Goal: Contribute content

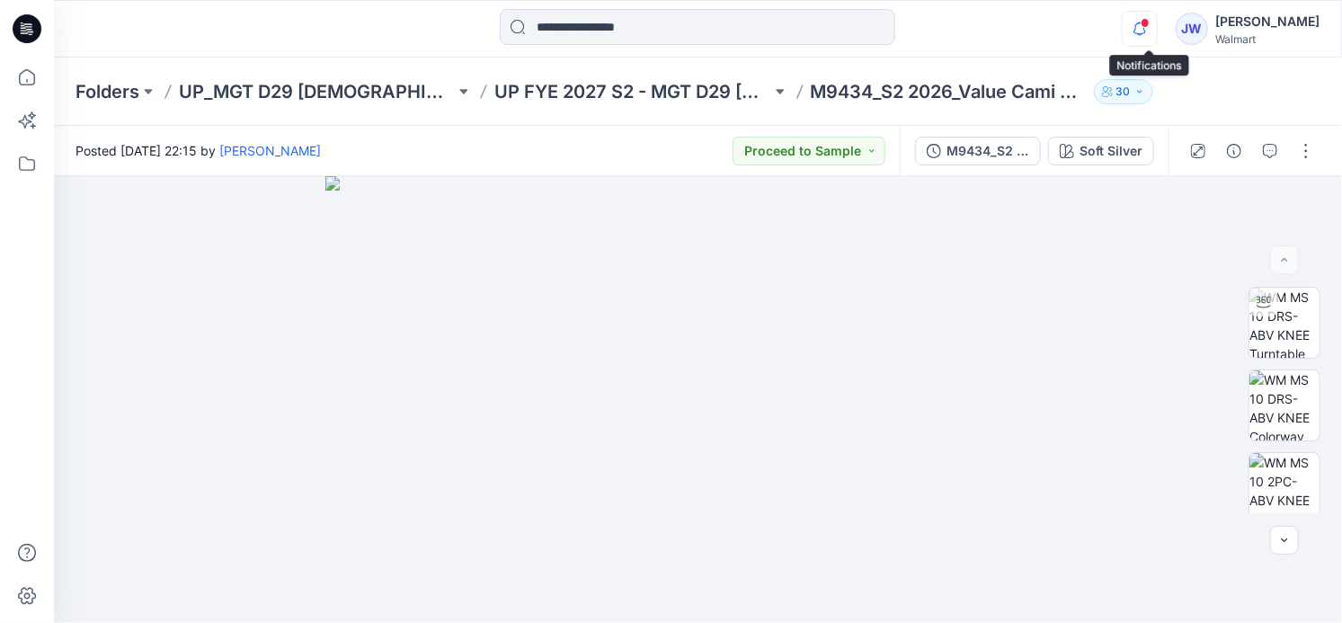
click at [1148, 25] on icon "button" at bounding box center [1139, 29] width 34 height 36
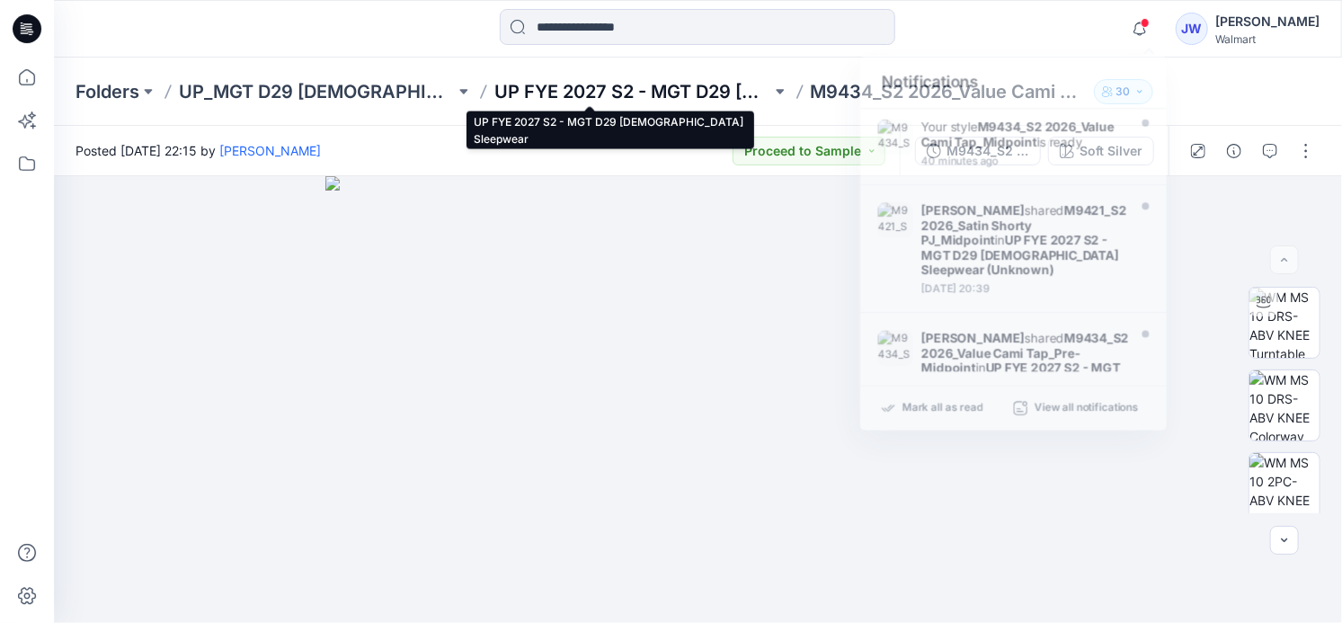
click at [570, 80] on p "UP FYE 2027 S2 - MGT D29 [DEMOGRAPHIC_DATA] Sleepwear" at bounding box center [632, 91] width 276 height 25
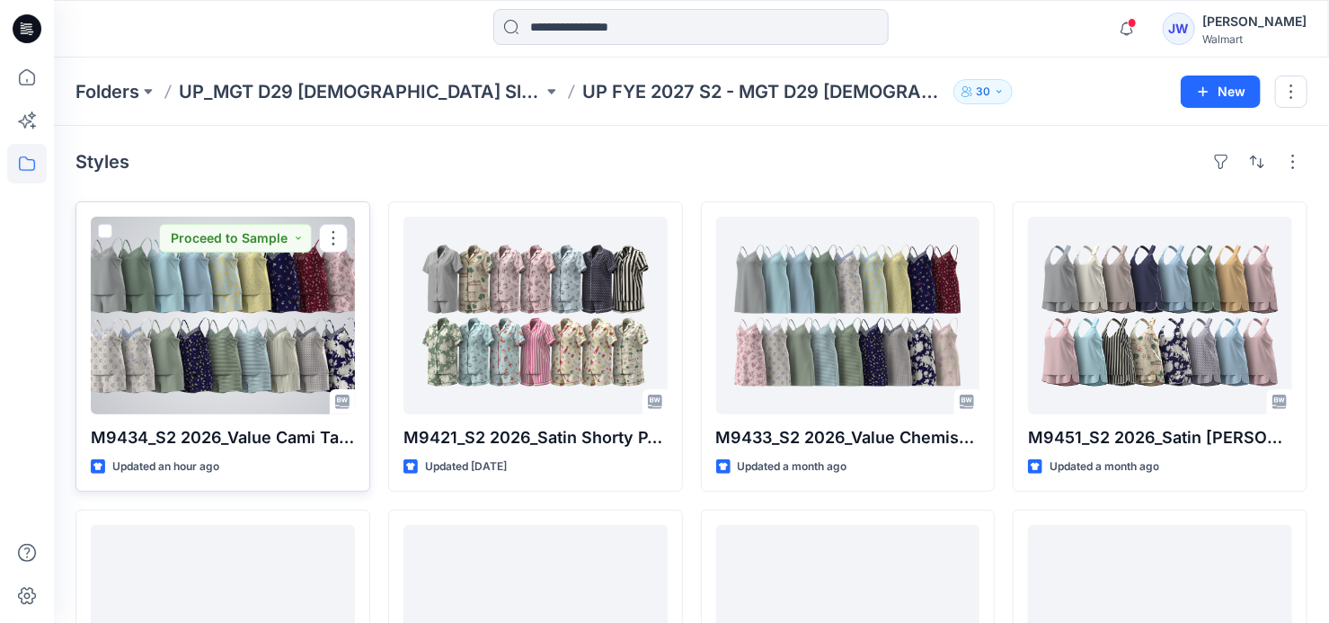
click at [127, 286] on div at bounding box center [223, 316] width 264 height 198
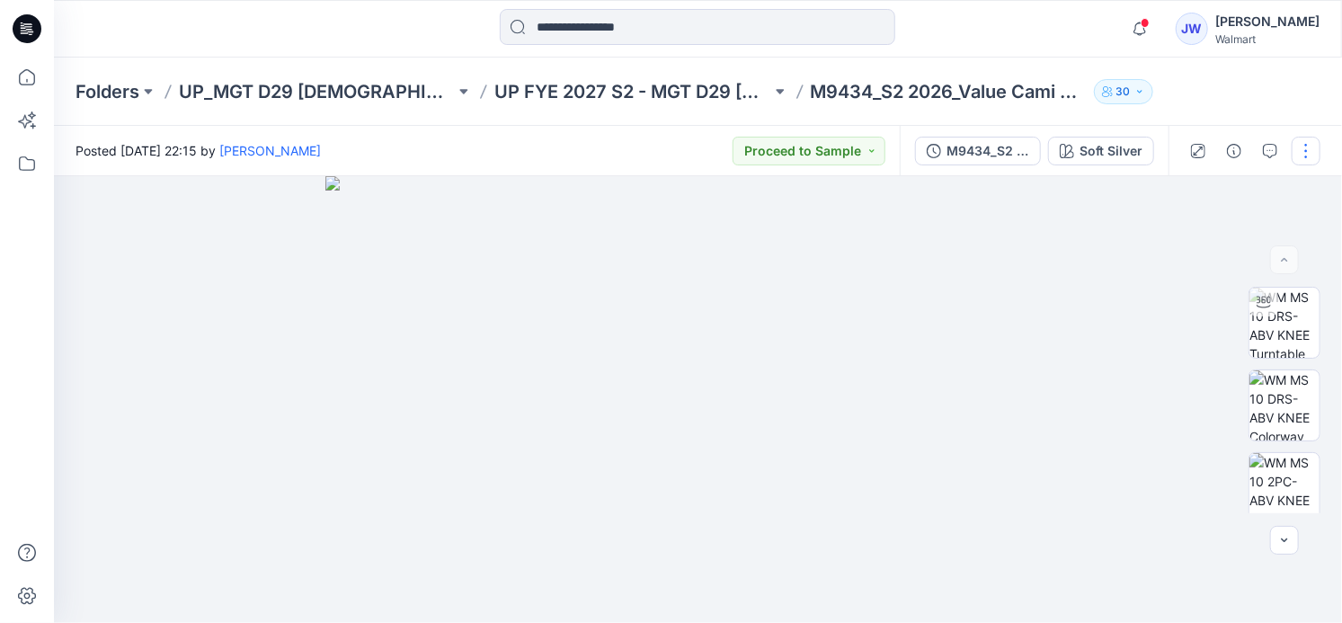
click at [1307, 155] on button "button" at bounding box center [1305, 151] width 29 height 29
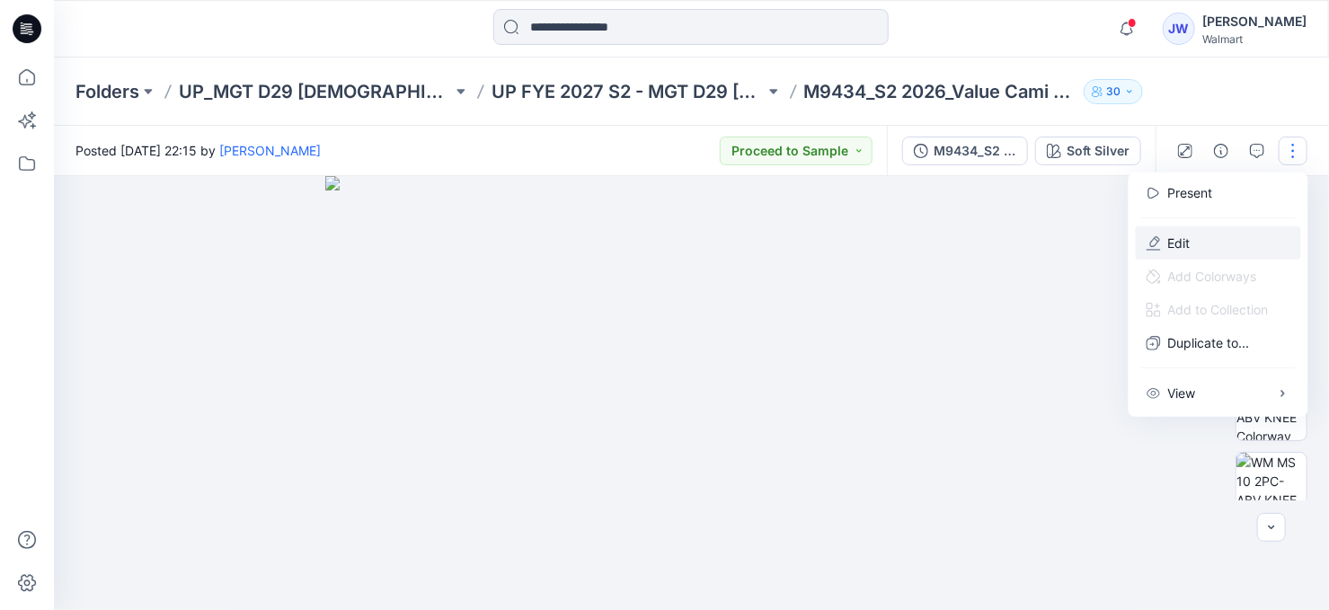
click at [1172, 235] on p "Edit" at bounding box center [1179, 243] width 22 height 19
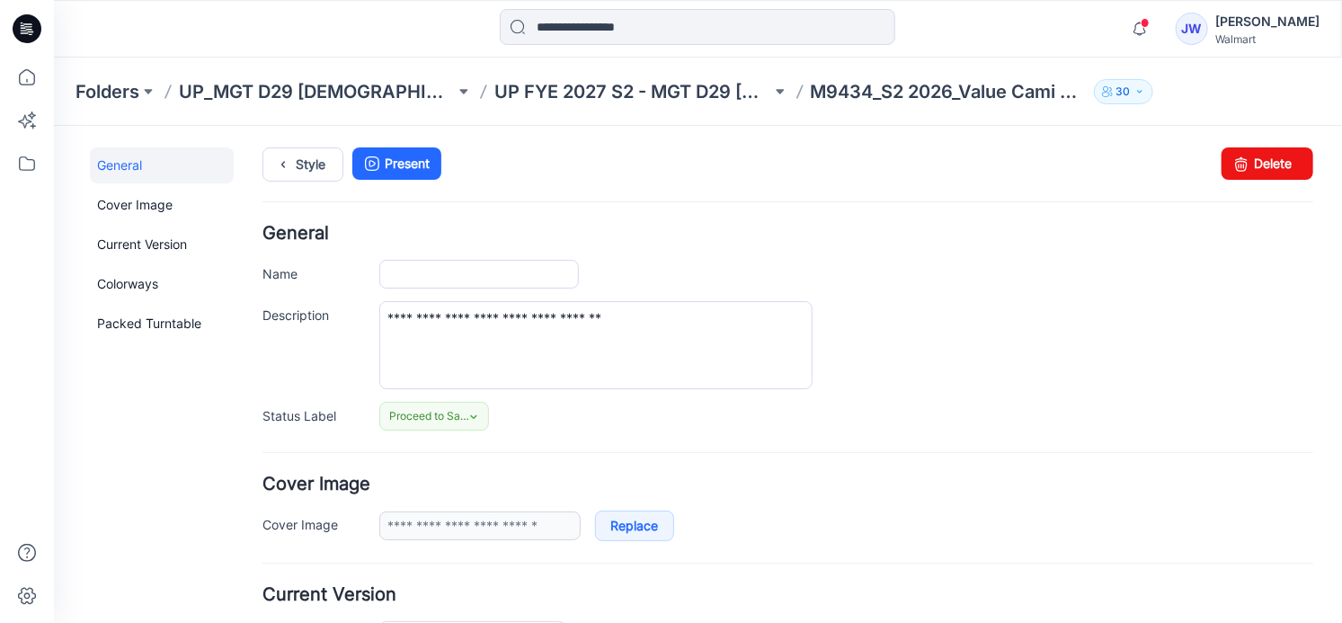
type input "**********"
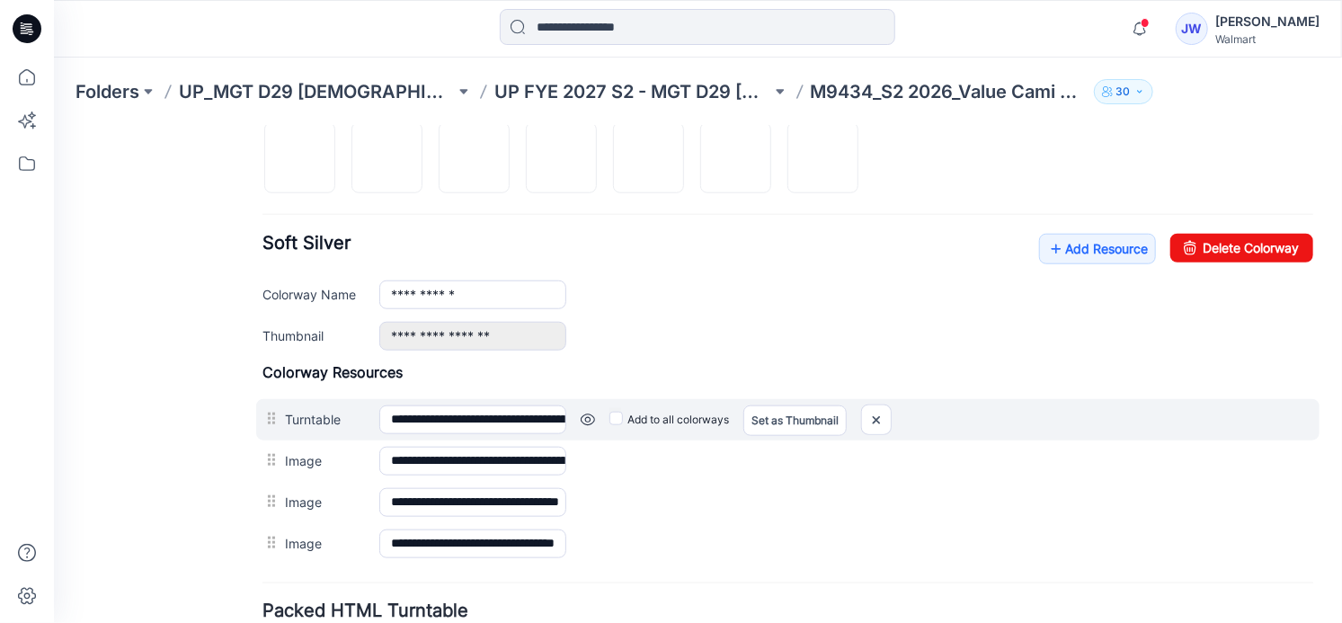
scroll to position [572, 0]
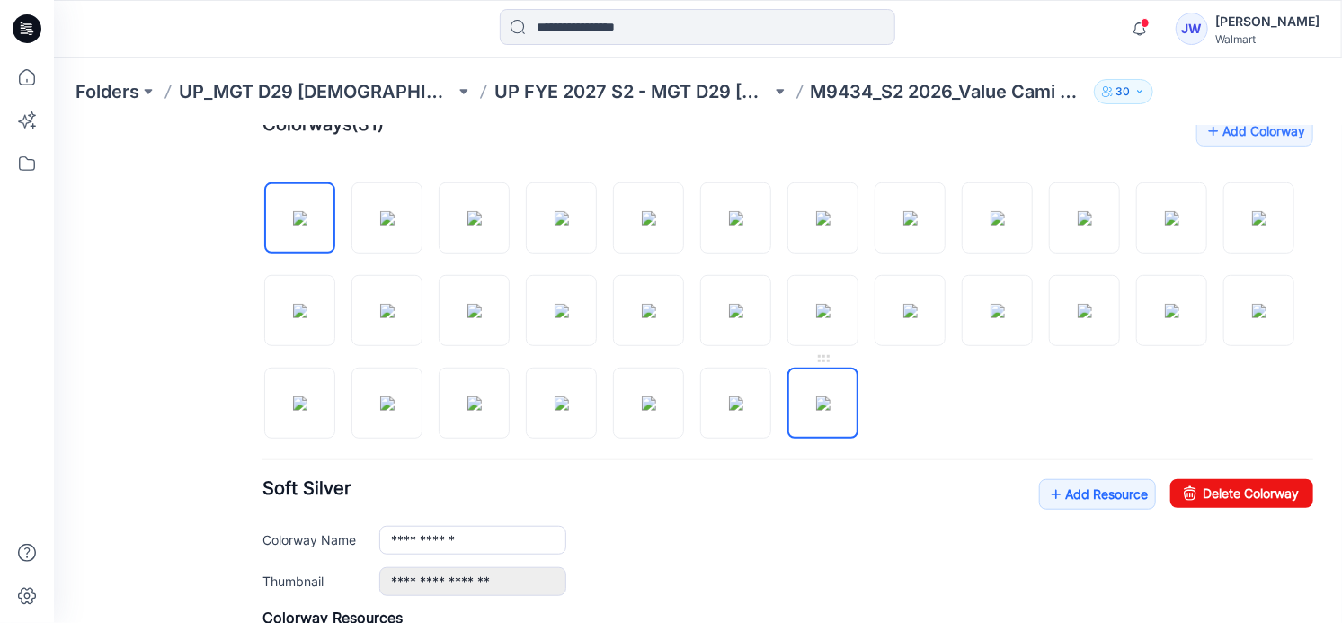
click at [829, 395] on img at bounding box center [822, 402] width 14 height 14
type input "**********"
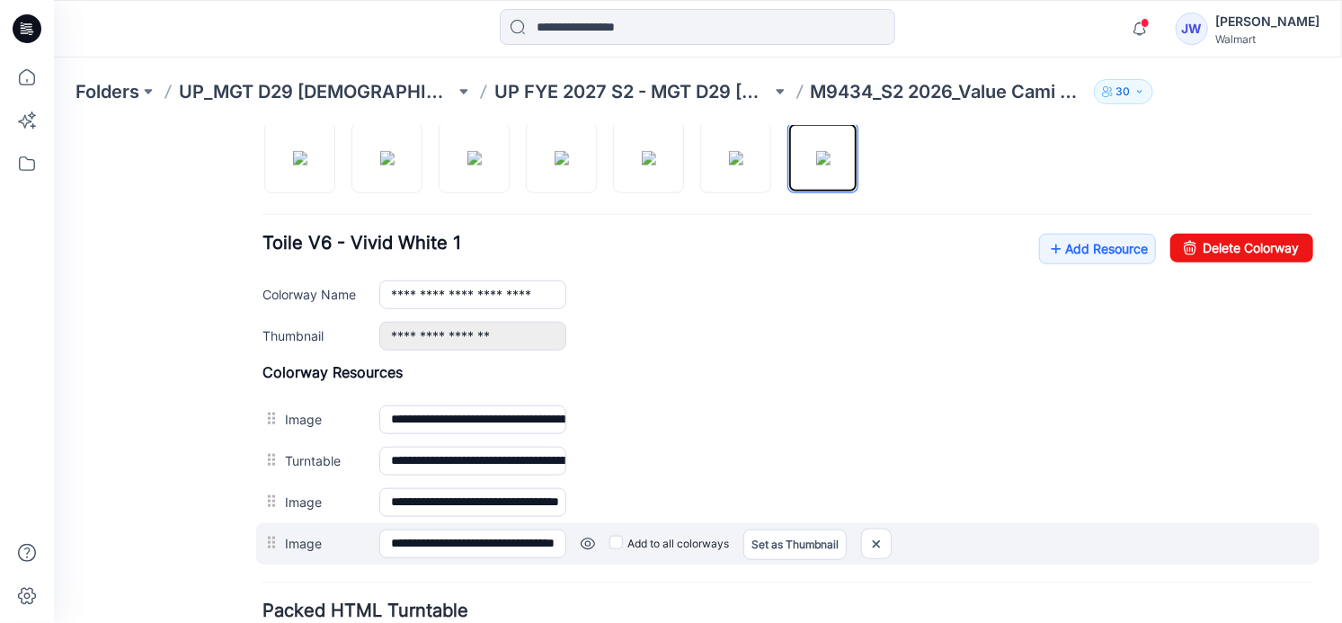
scroll to position [899, 0]
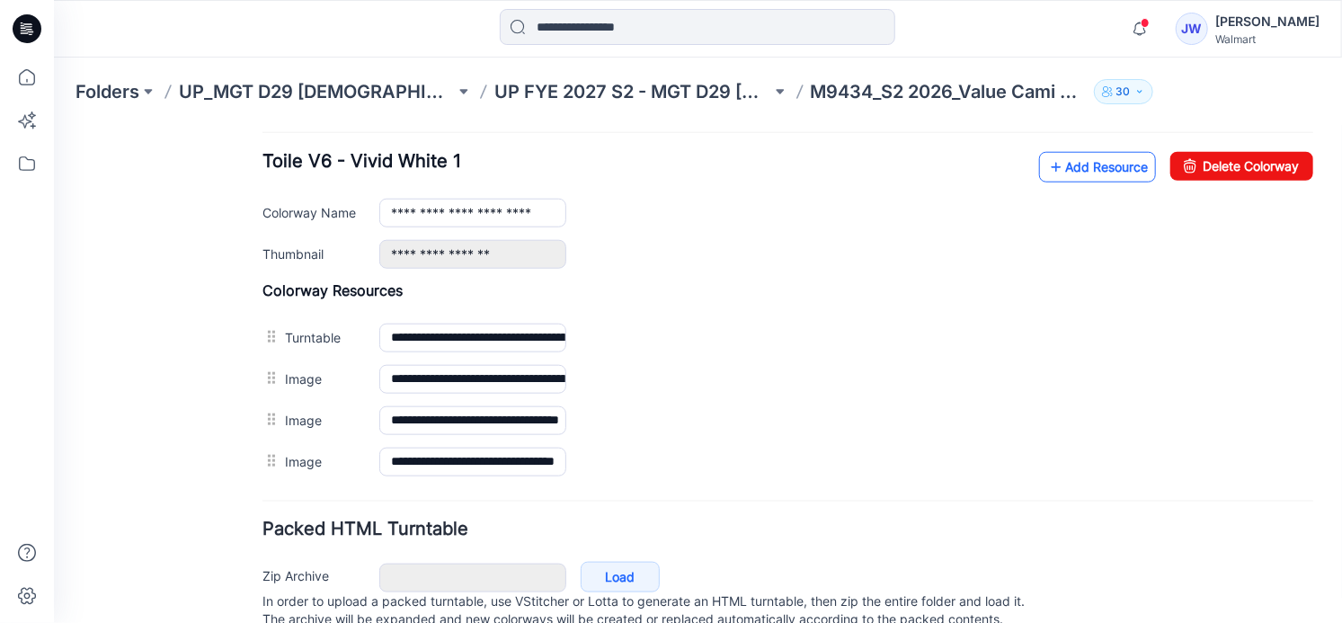
click at [1063, 160] on link "Add Resource" at bounding box center [1096, 166] width 117 height 31
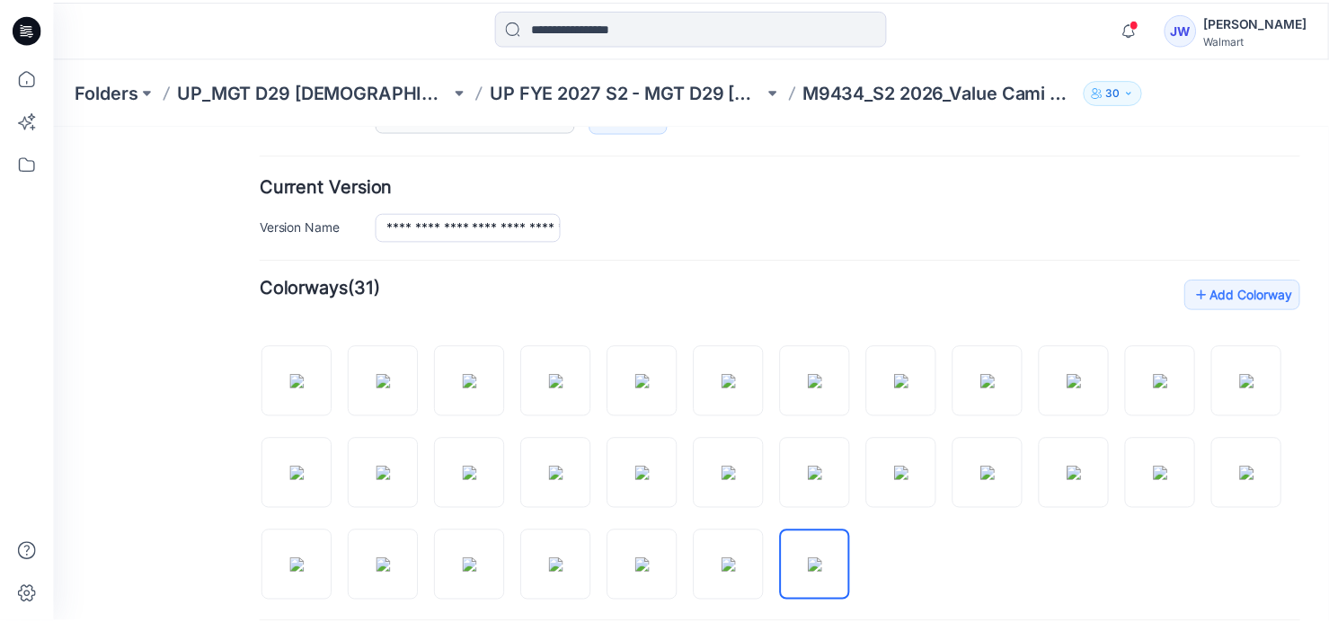
scroll to position [81, 0]
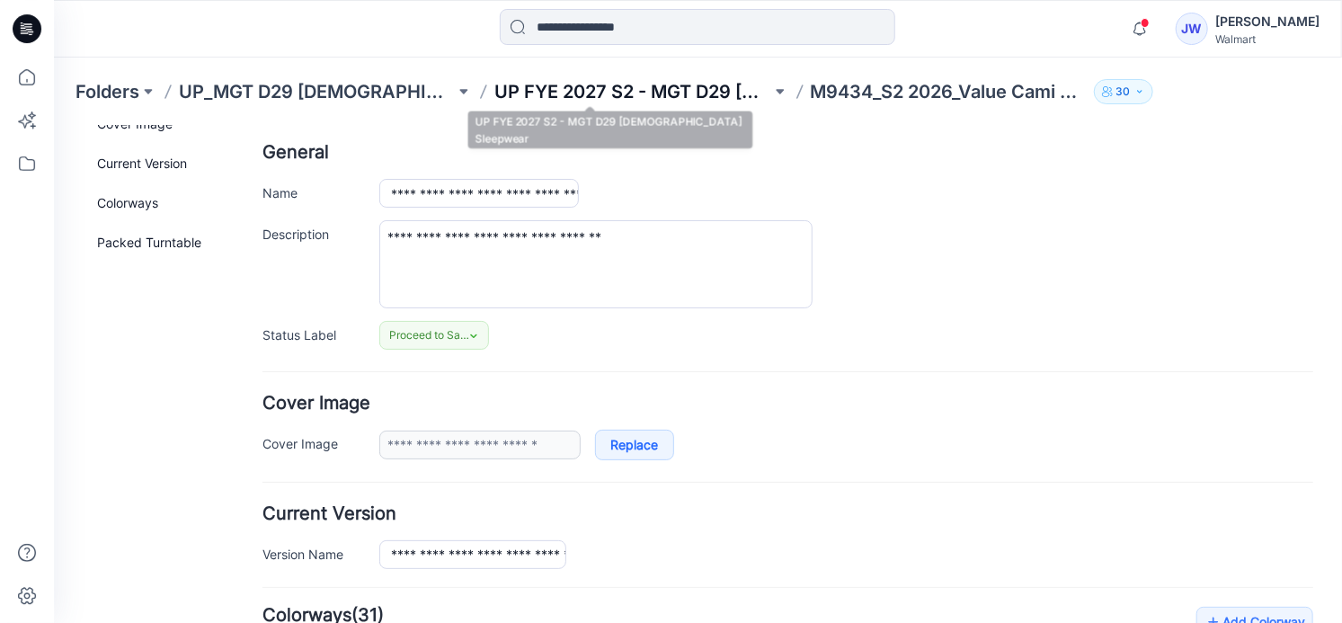
click at [634, 93] on p "UP FYE 2027 S2 - MGT D29 [DEMOGRAPHIC_DATA] Sleepwear" at bounding box center [632, 91] width 276 height 25
